Goal: Transaction & Acquisition: Purchase product/service

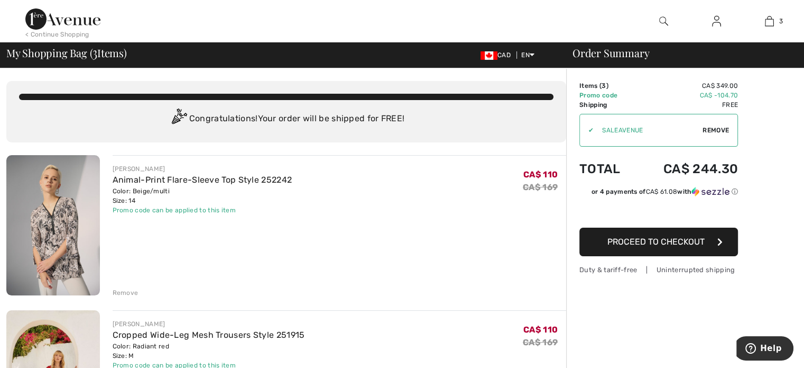
scroll to position [40, 0]
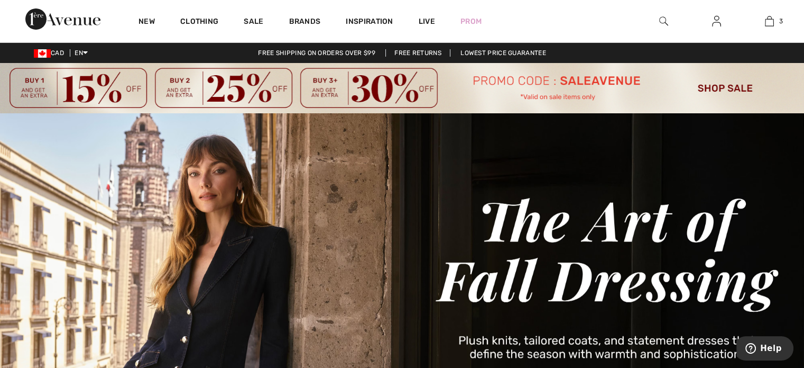
click at [573, 95] on img at bounding box center [402, 88] width 804 height 50
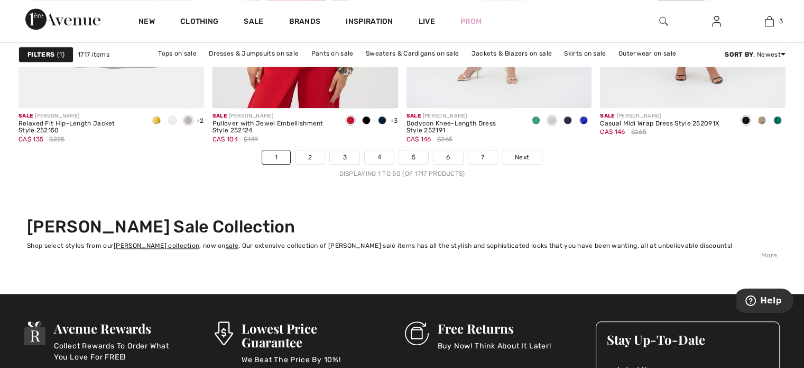
scroll to position [5121, 0]
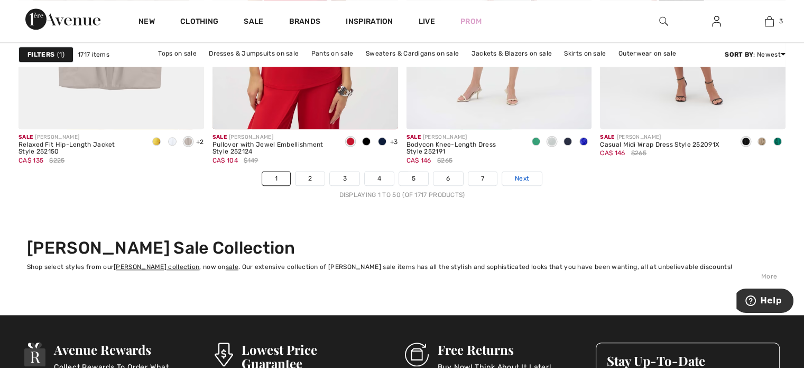
click at [527, 176] on span "Next" at bounding box center [522, 178] width 14 height 10
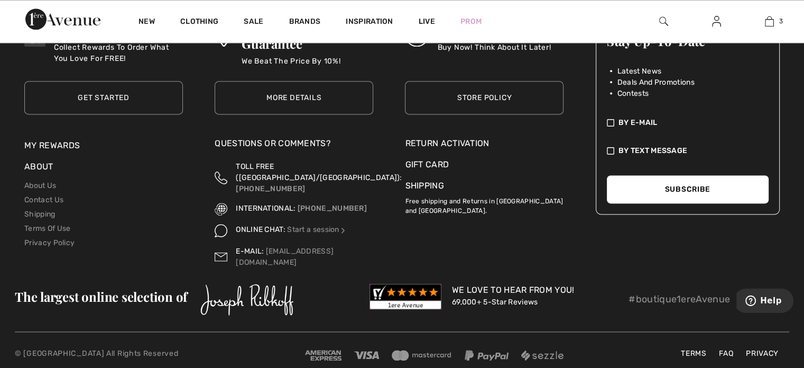
scroll to position [5119, 0]
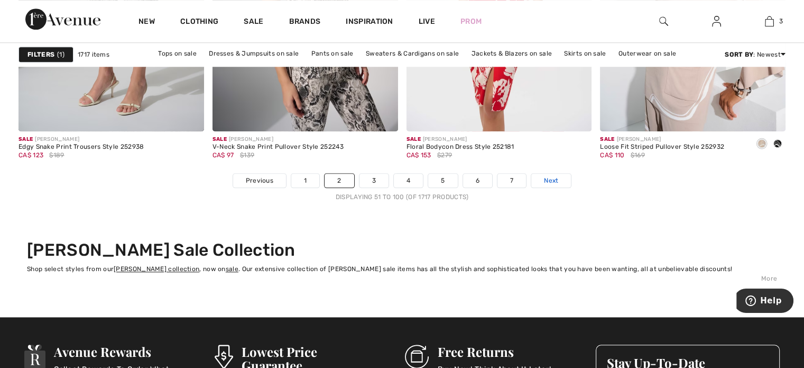
click at [544, 179] on span "Next" at bounding box center [551, 181] width 14 height 10
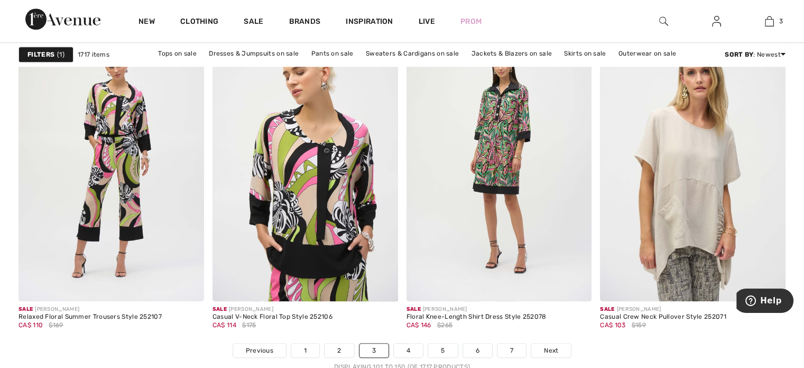
scroll to position [5024, 0]
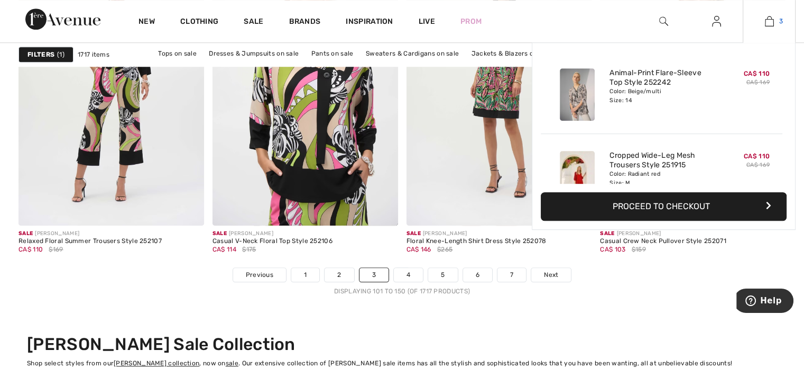
click at [772, 21] on img at bounding box center [769, 21] width 9 height 13
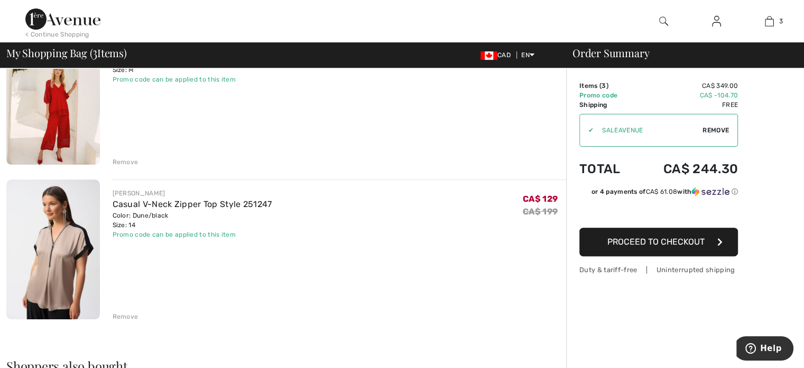
scroll to position [317, 0]
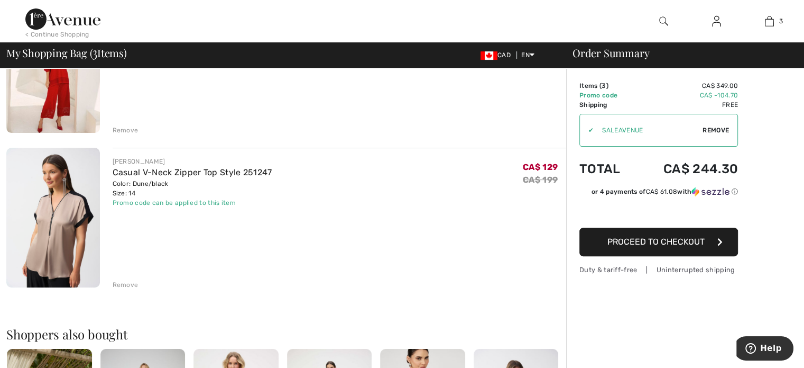
drag, startPoint x: 124, startPoint y: 282, endPoint x: 128, endPoint y: 270, distance: 12.9
click at [124, 282] on div "Remove" at bounding box center [126, 285] width 26 height 10
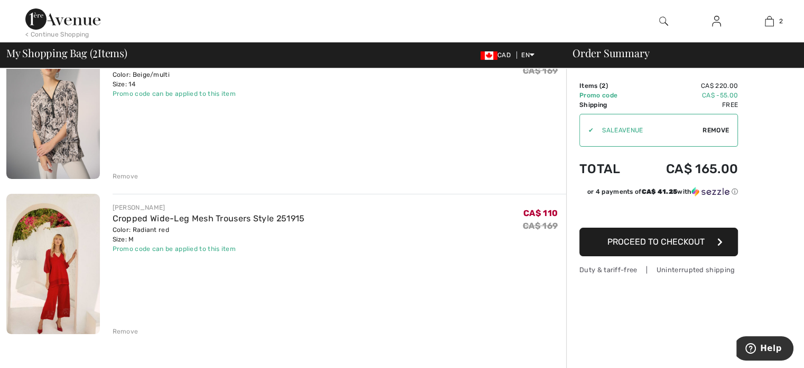
scroll to position [53, 0]
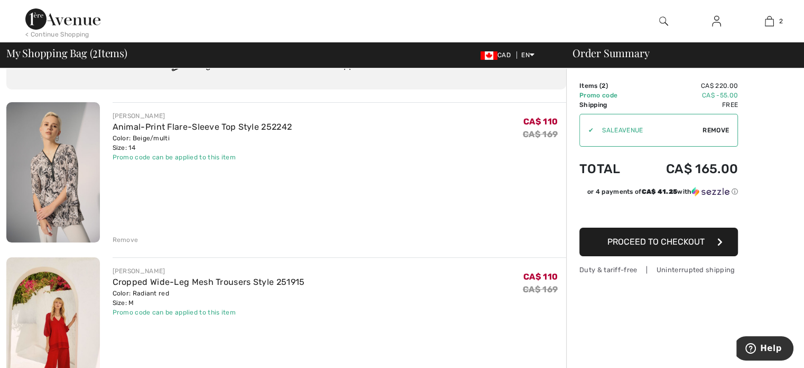
click at [54, 171] on img at bounding box center [53, 172] width 94 height 140
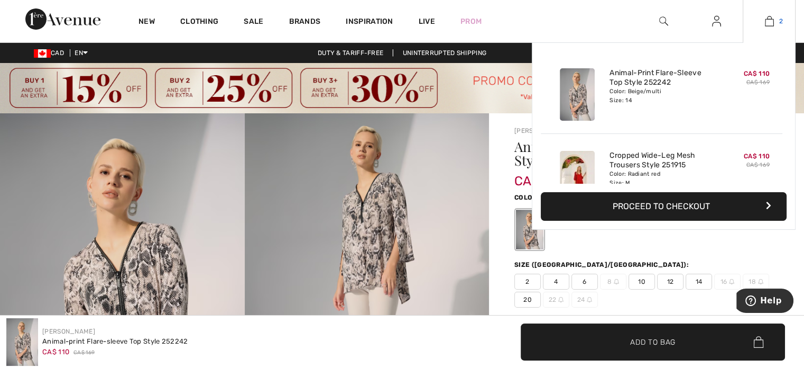
click at [770, 21] on img at bounding box center [769, 21] width 9 height 13
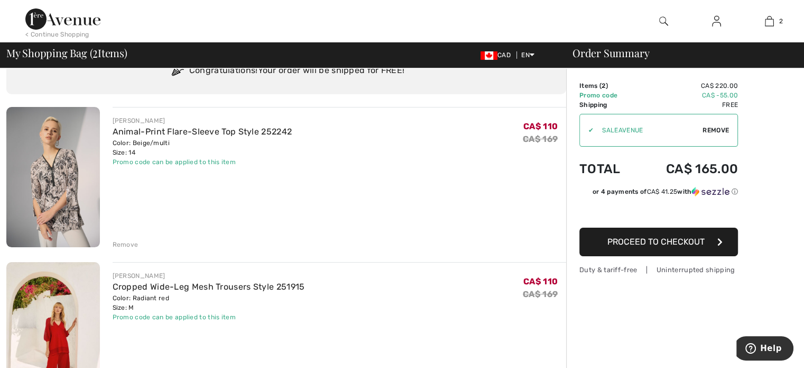
scroll to position [106, 0]
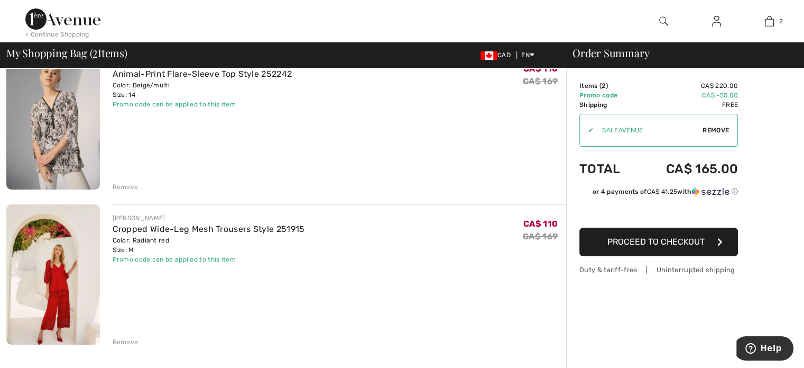
click at [669, 245] on span "Proceed to Checkout" at bounding box center [656, 241] width 97 height 10
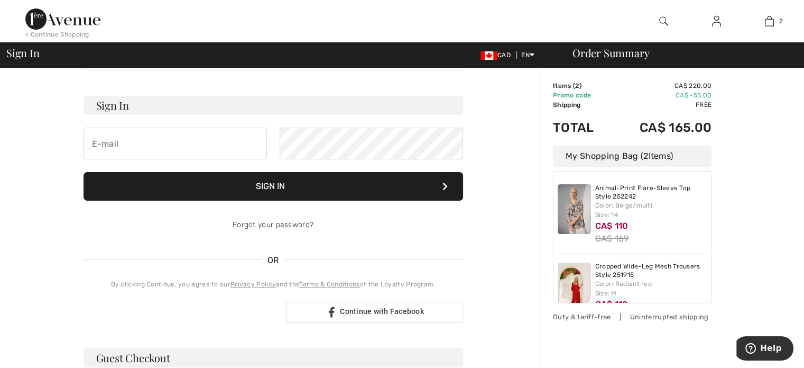
scroll to position [159, 0]
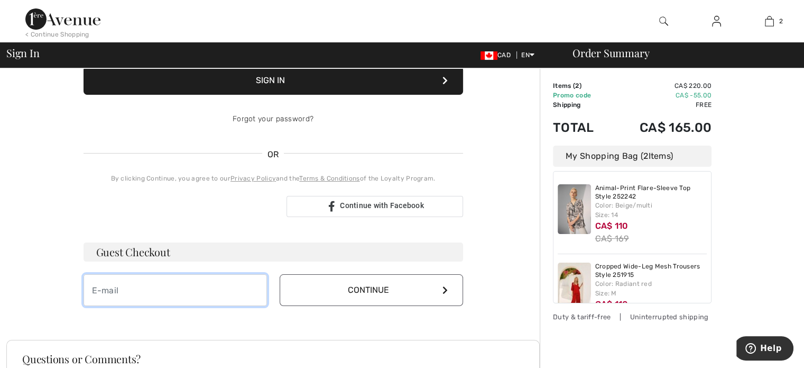
click at [127, 289] on input "email" at bounding box center [176, 290] width 184 height 32
type input "[PERSON_NAME][EMAIL_ADDRESS][DOMAIN_NAME]"
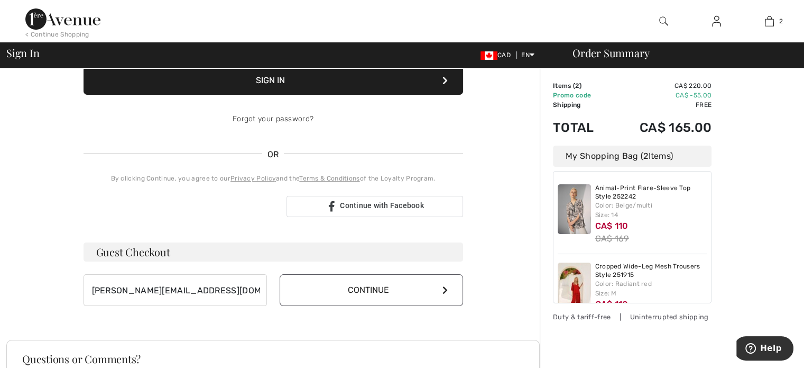
click at [362, 291] on button "Continue" at bounding box center [372, 290] width 184 height 32
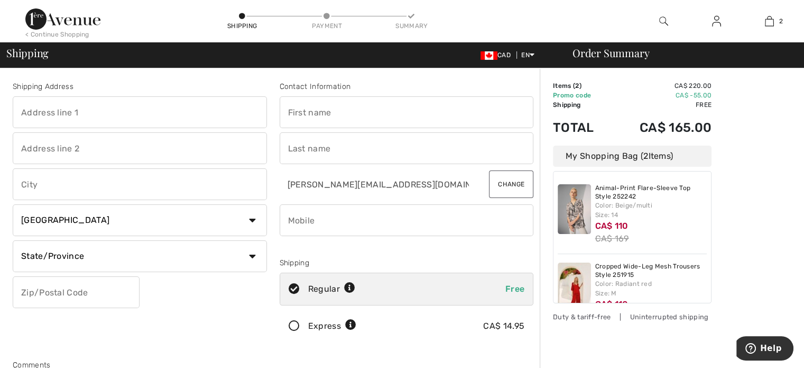
click at [87, 114] on input "text" at bounding box center [140, 112] width 254 height 32
type input "9 Burnhamthorpe Cres Apt 701"
type input "9 - 701"
type input "Etobicoke"
select select "ON"
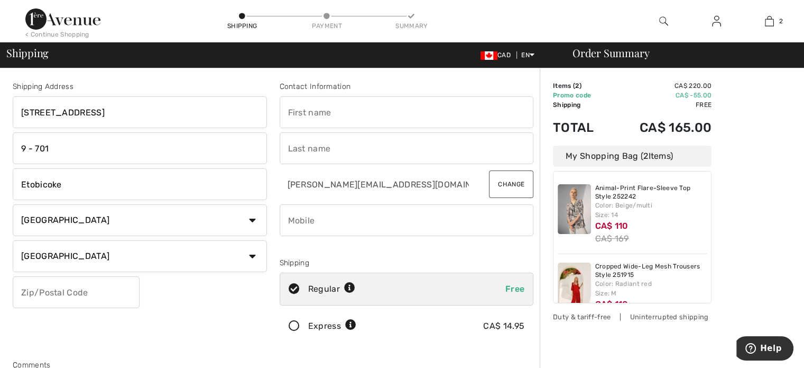
type input "M9A 0A6"
type input "Bohdana"
type input "Ihnatowycz"
type input "9052739559"
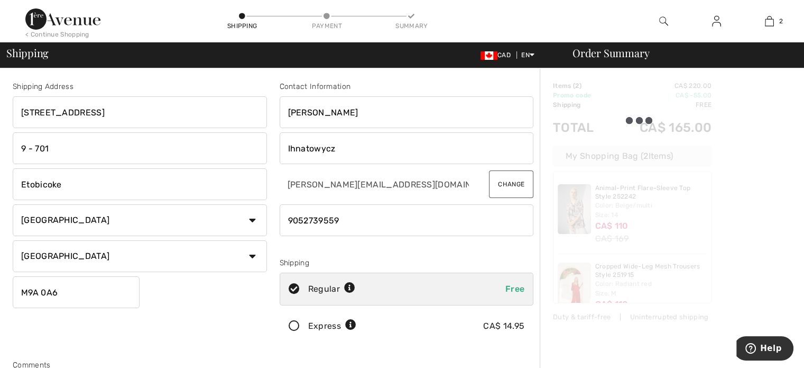
type input "M9A0A6"
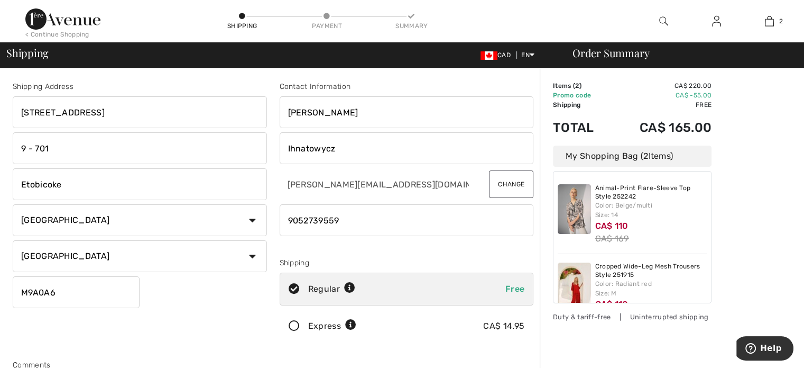
drag, startPoint x: 350, startPoint y: 219, endPoint x: 230, endPoint y: 222, distance: 120.1
click at [230, 222] on div "Shipping Address 9 Burnhamthorpe Cres Apt 701 9 - 701 Etobicoke Country Canada …" at bounding box center [273, 285] width 534 height 458
type input "4164525174"
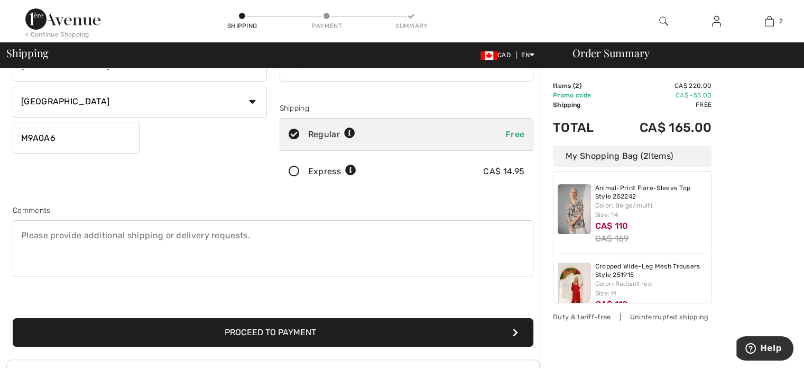
scroll to position [153, 0]
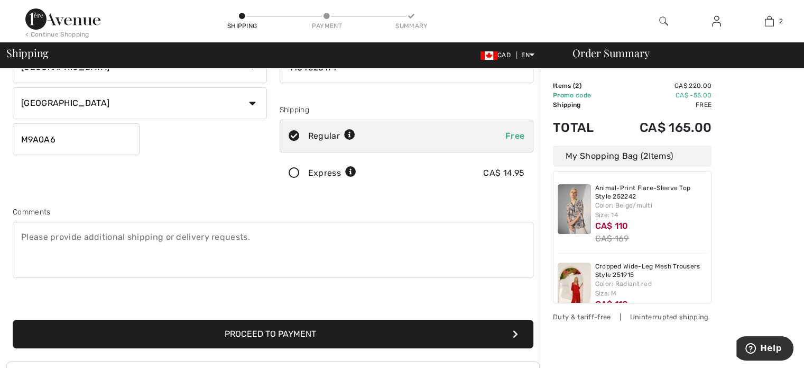
click at [317, 333] on button "Proceed to Payment" at bounding box center [273, 333] width 521 height 29
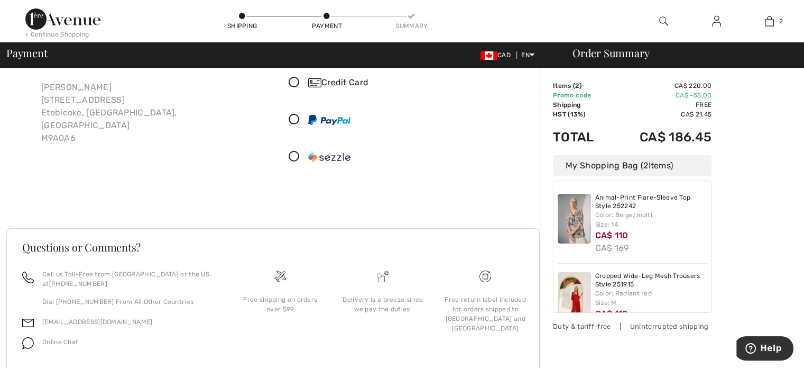
scroll to position [42, 0]
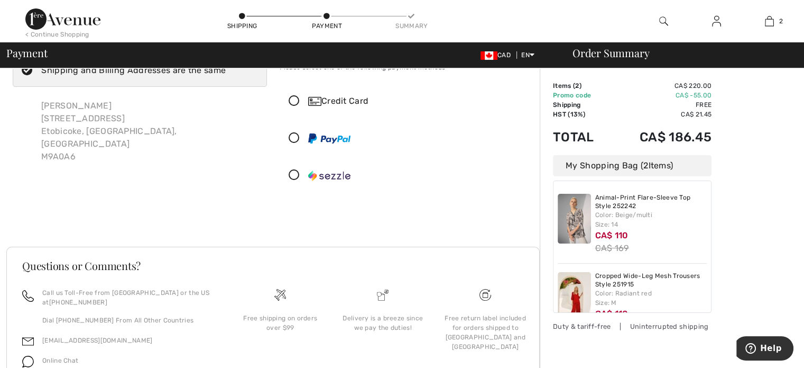
click at [295, 98] on icon at bounding box center [294, 101] width 28 height 11
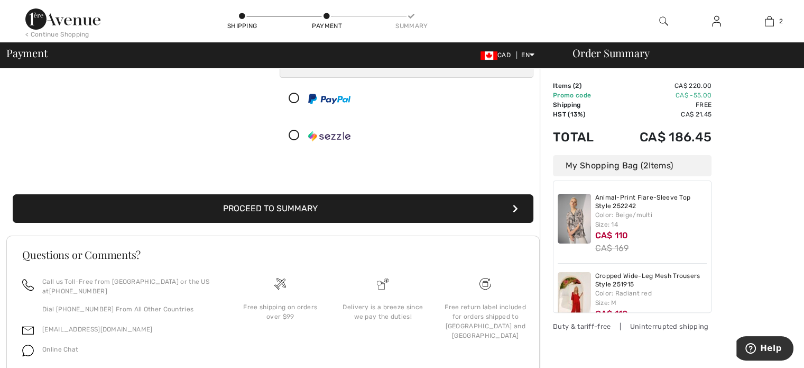
scroll to position [201, 0]
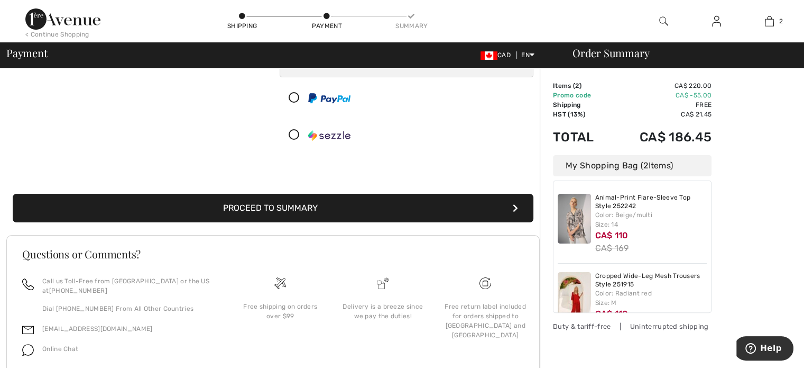
click at [317, 208] on button "Proceed to Summary" at bounding box center [273, 208] width 521 height 29
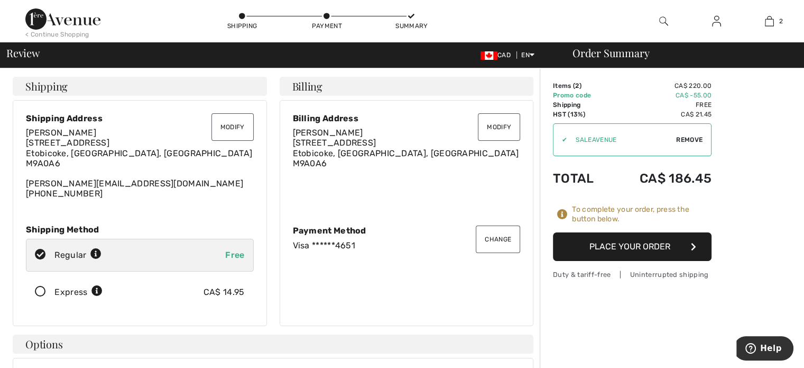
click at [644, 245] on button "Place Your Order" at bounding box center [632, 246] width 159 height 29
